Goal: Information Seeking & Learning: Understand process/instructions

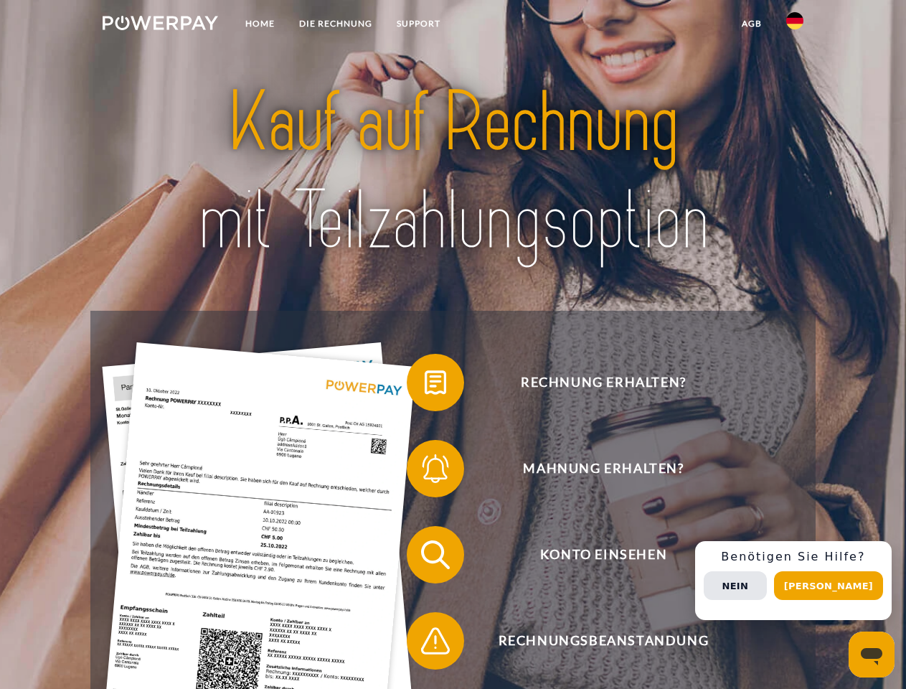
click at [160, 25] on img at bounding box center [161, 23] width 116 height 14
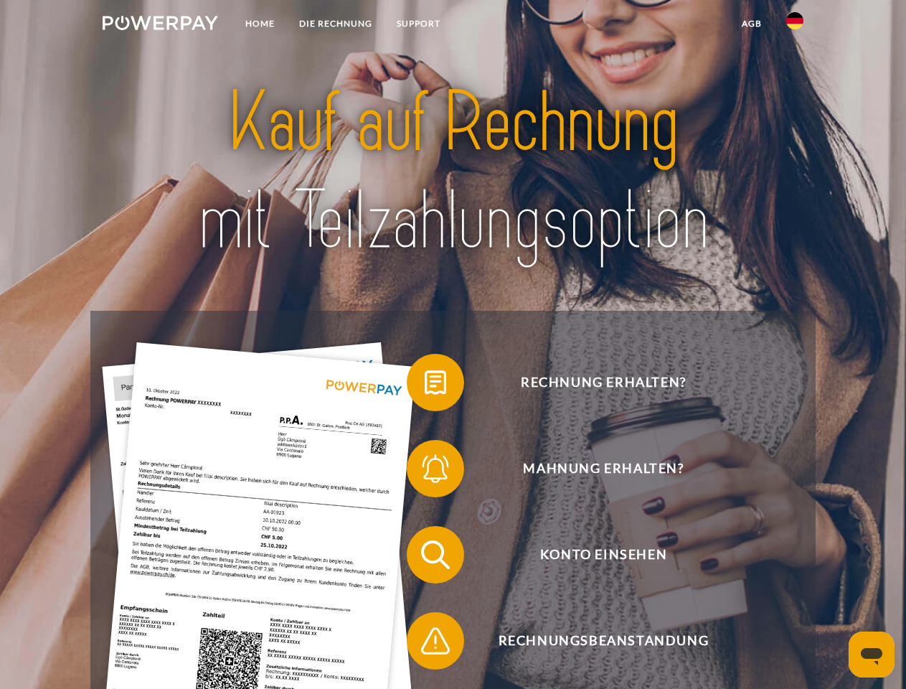
click at [795, 25] on img at bounding box center [794, 20] width 17 height 17
click at [751, 24] on link "agb" at bounding box center [752, 24] width 44 height 26
click at [425, 385] on span at bounding box center [414, 383] width 72 height 72
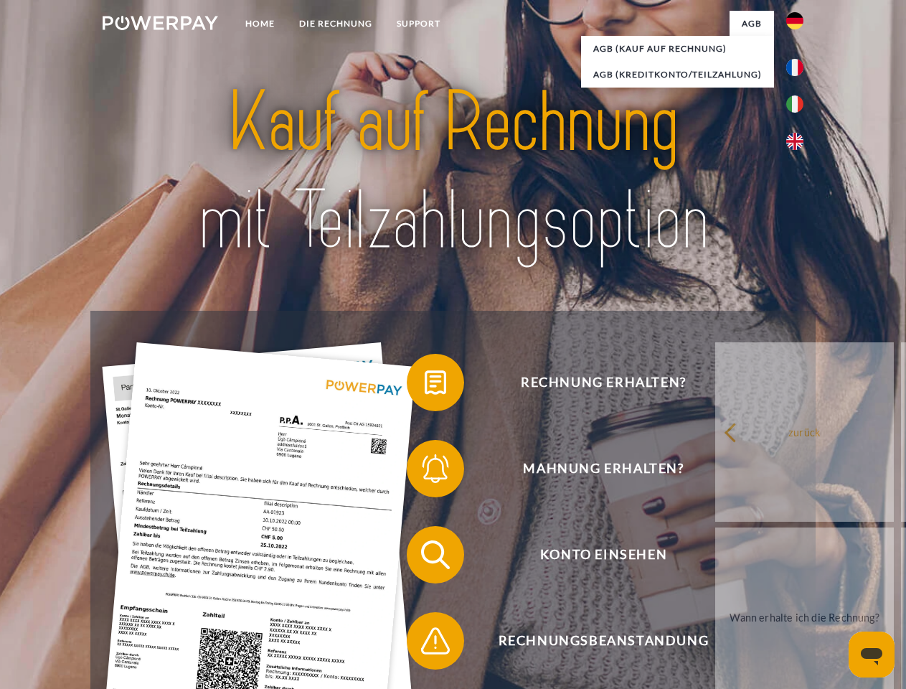
click at [425, 471] on span at bounding box center [414, 469] width 72 height 72
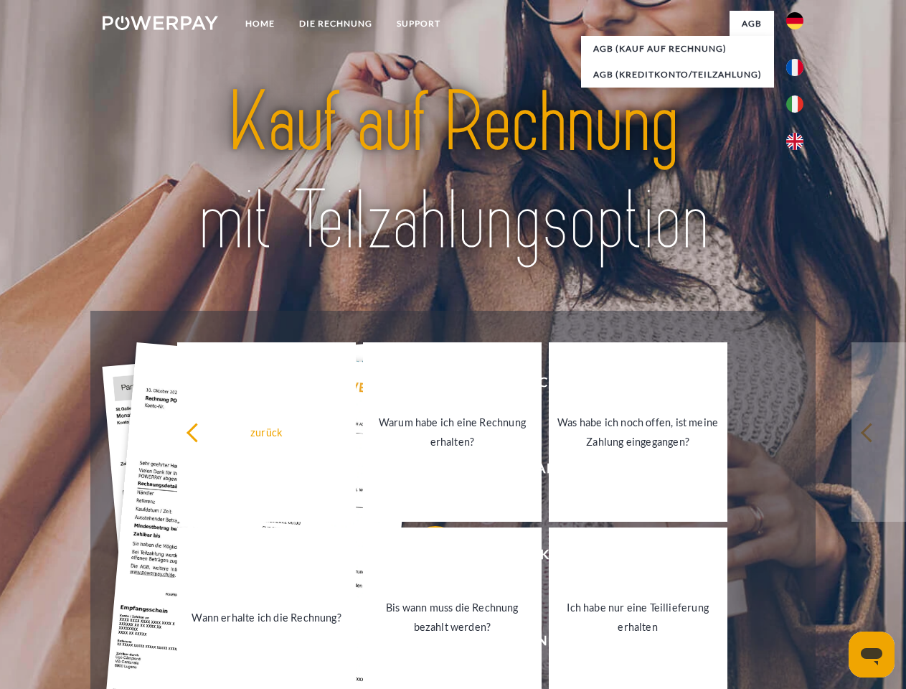
click at [425, 558] on link "Bis wann muss die Rechnung bezahlt werden?" at bounding box center [452, 616] width 179 height 179
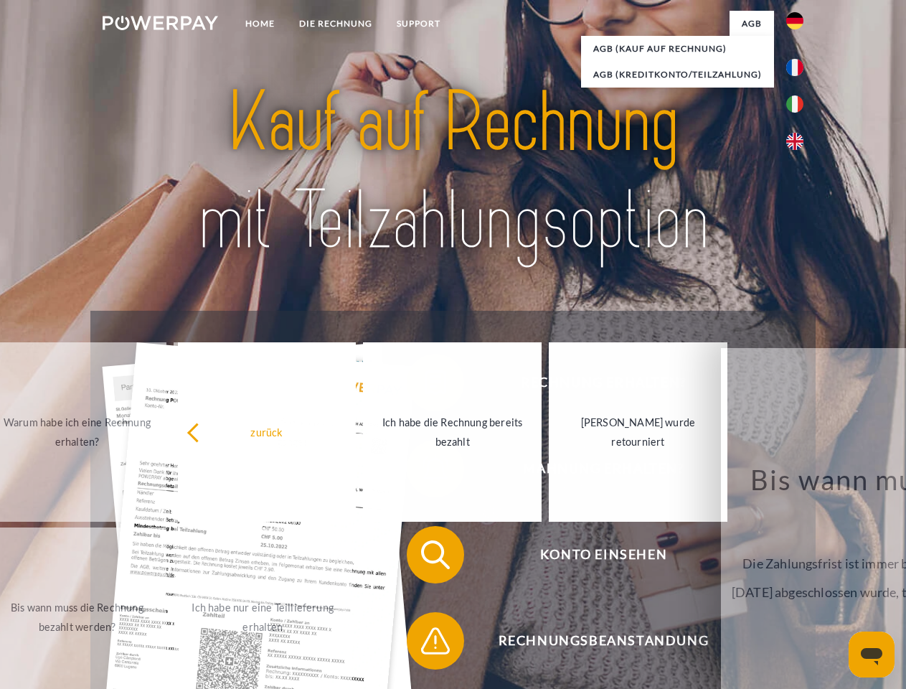
click at [425, 644] on span at bounding box center [414, 641] width 72 height 72
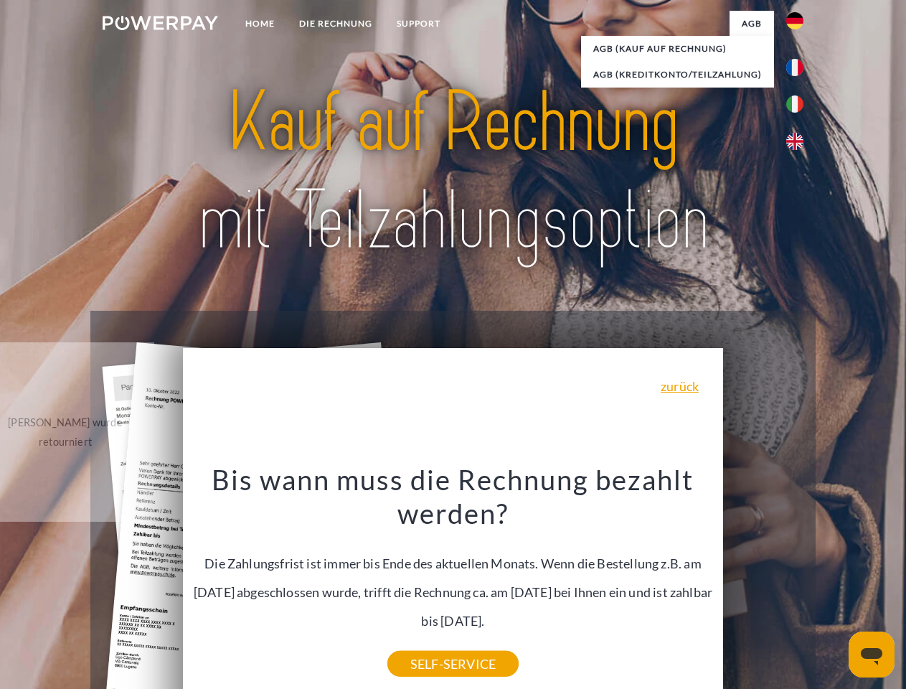
click at [799, 580] on div "Rechnung erhalten? Mahnung erhalten? Konto einsehen" at bounding box center [452, 598] width 725 height 574
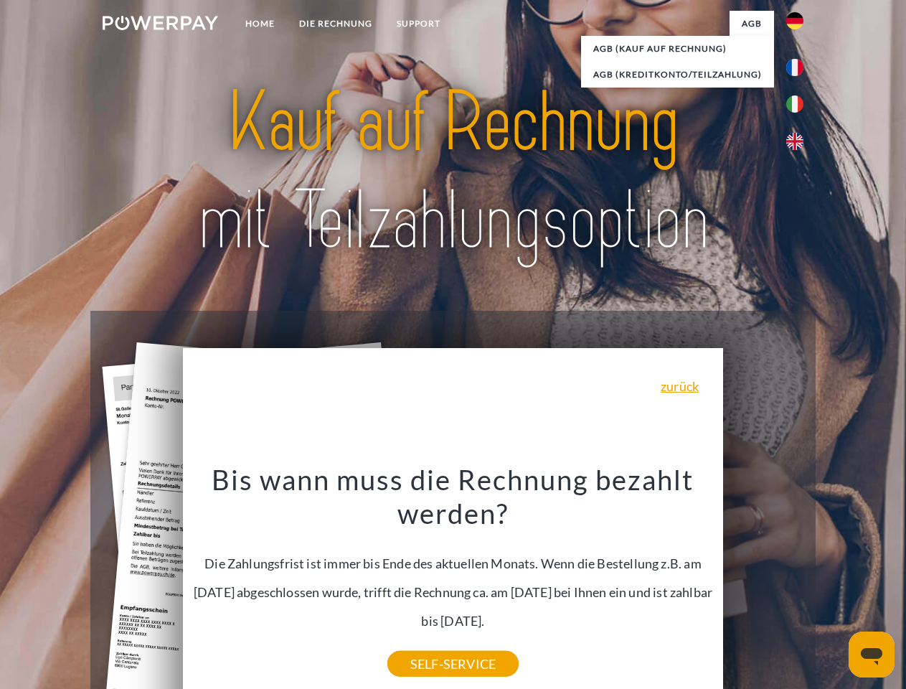
click at [763, 583] on span "Konto einsehen" at bounding box center [604, 554] width 352 height 57
click at [834, 586] on header "Home DIE RECHNUNG SUPPORT" at bounding box center [453, 495] width 906 height 991
